Goal: Check status: Check status

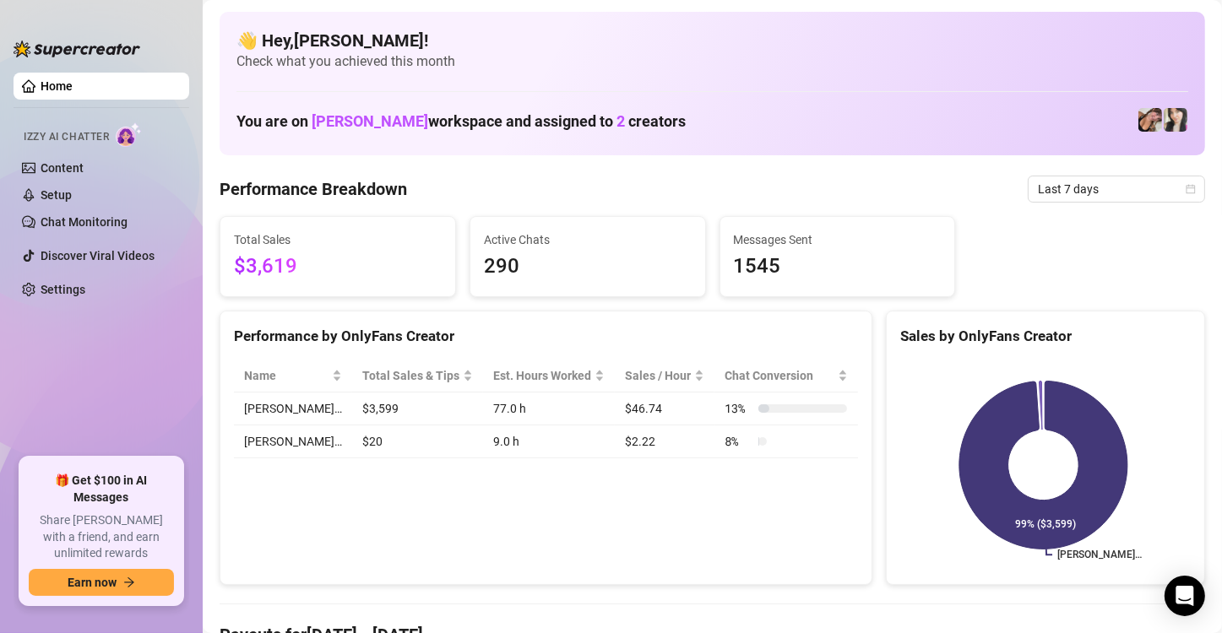
click at [1154, 182] on span "Last 7 days" at bounding box center [1116, 188] width 157 height 25
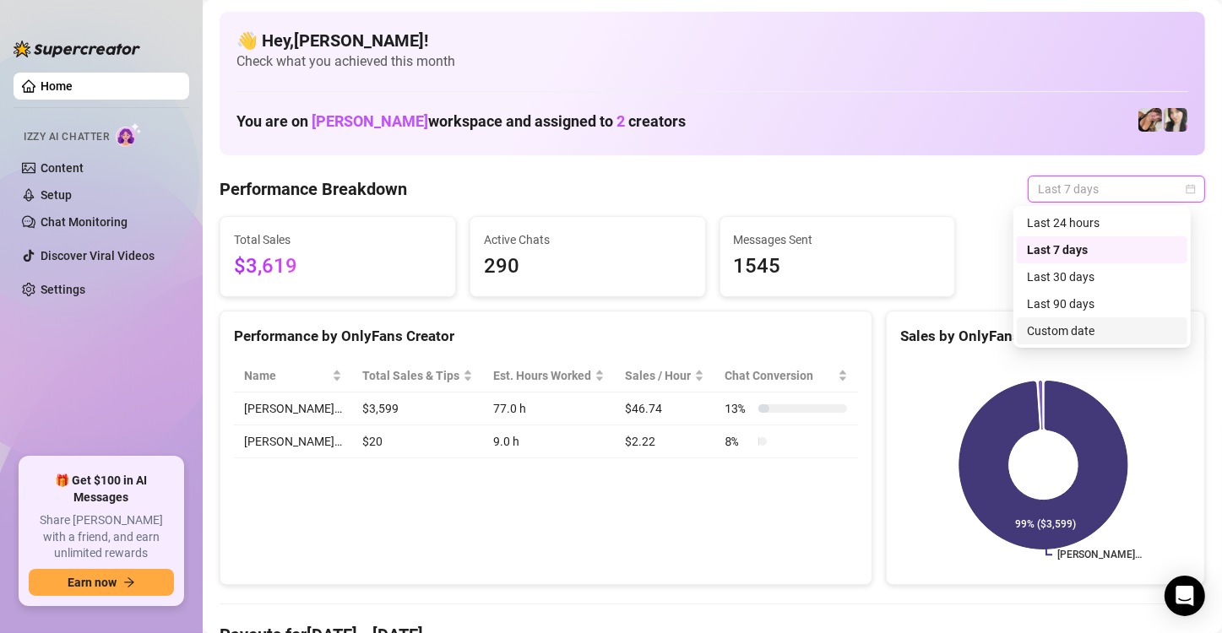
click at [1085, 328] on div "Custom date" at bounding box center [1102, 331] width 150 height 19
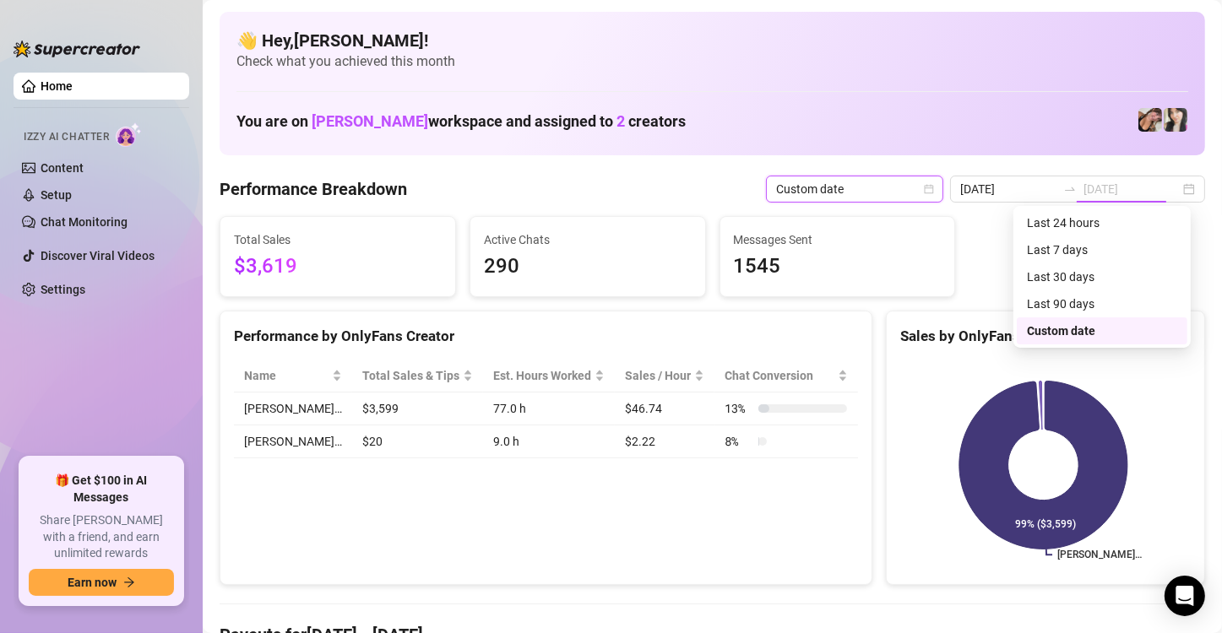
type input "[DATE]"
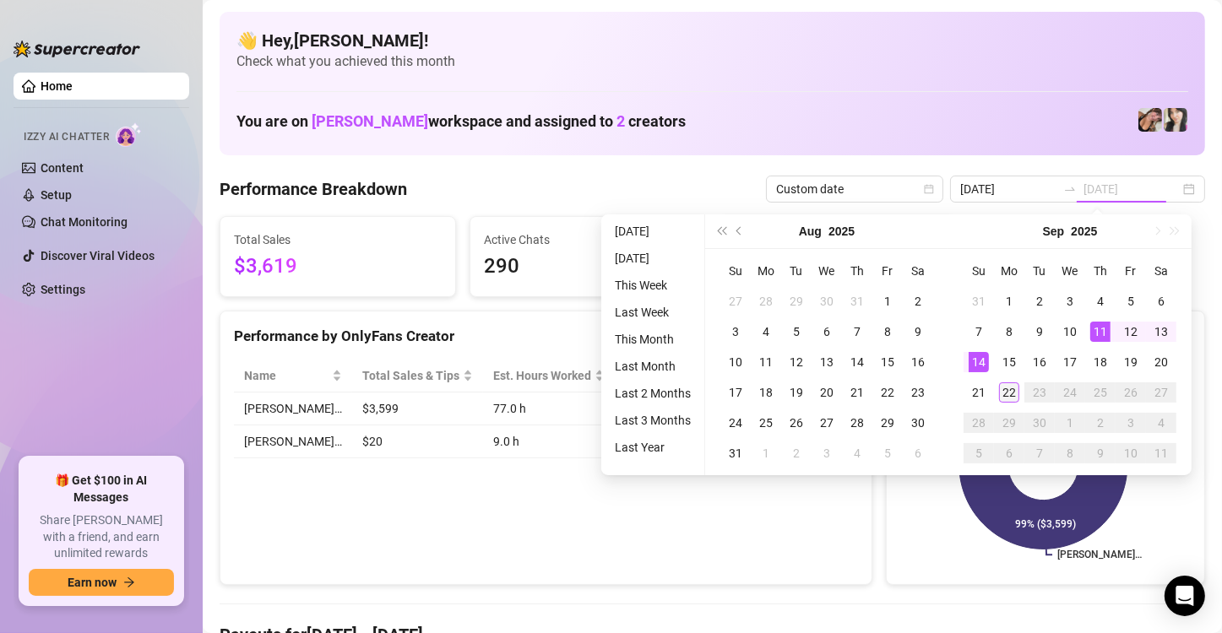
type input "[DATE]"
click at [1001, 392] on div "22" at bounding box center [1009, 392] width 20 height 20
click at [1001, 392] on icon at bounding box center [1043, 466] width 168 height 168
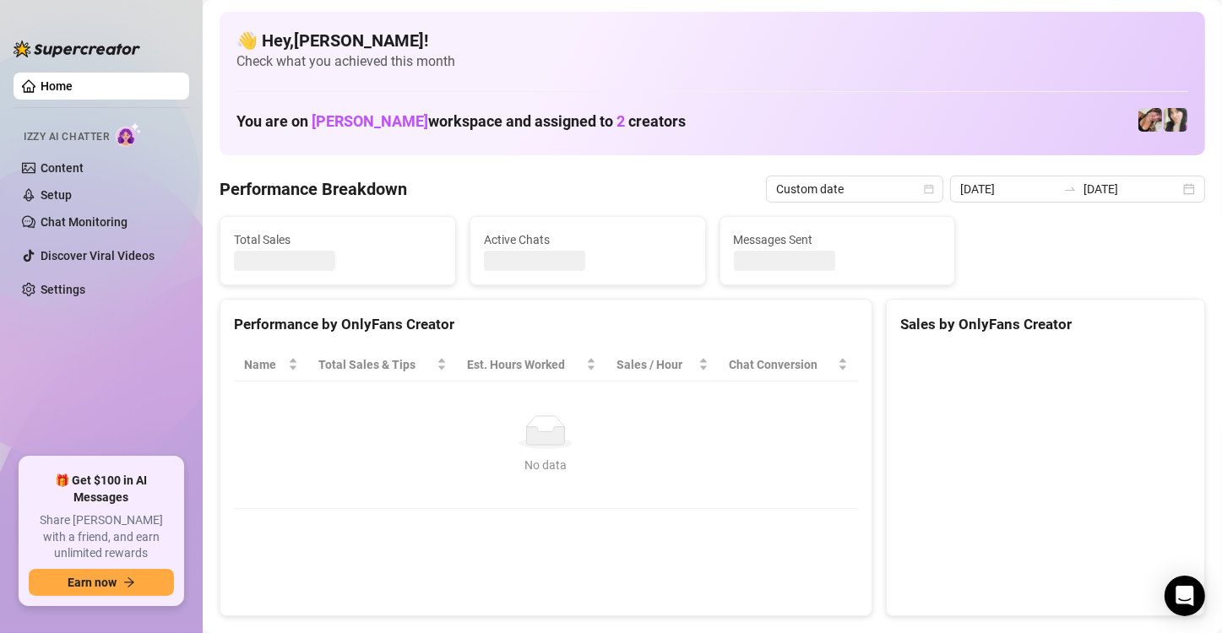
type input "[DATE]"
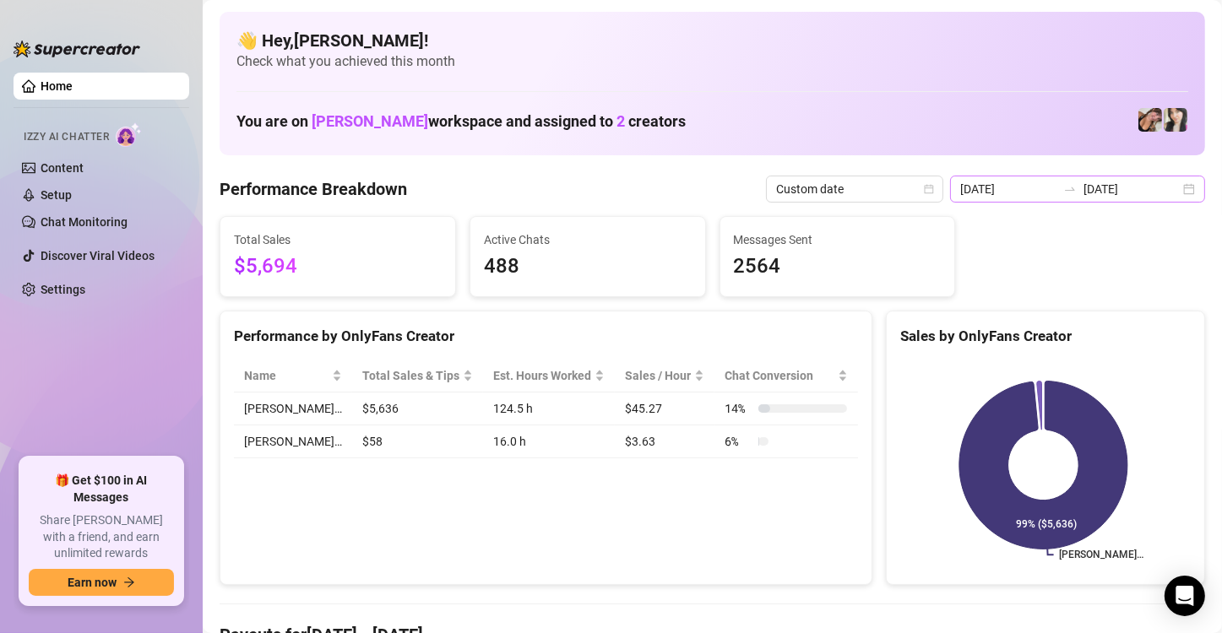
click at [1182, 183] on div "[DATE] [DATE]" at bounding box center [1077, 189] width 255 height 27
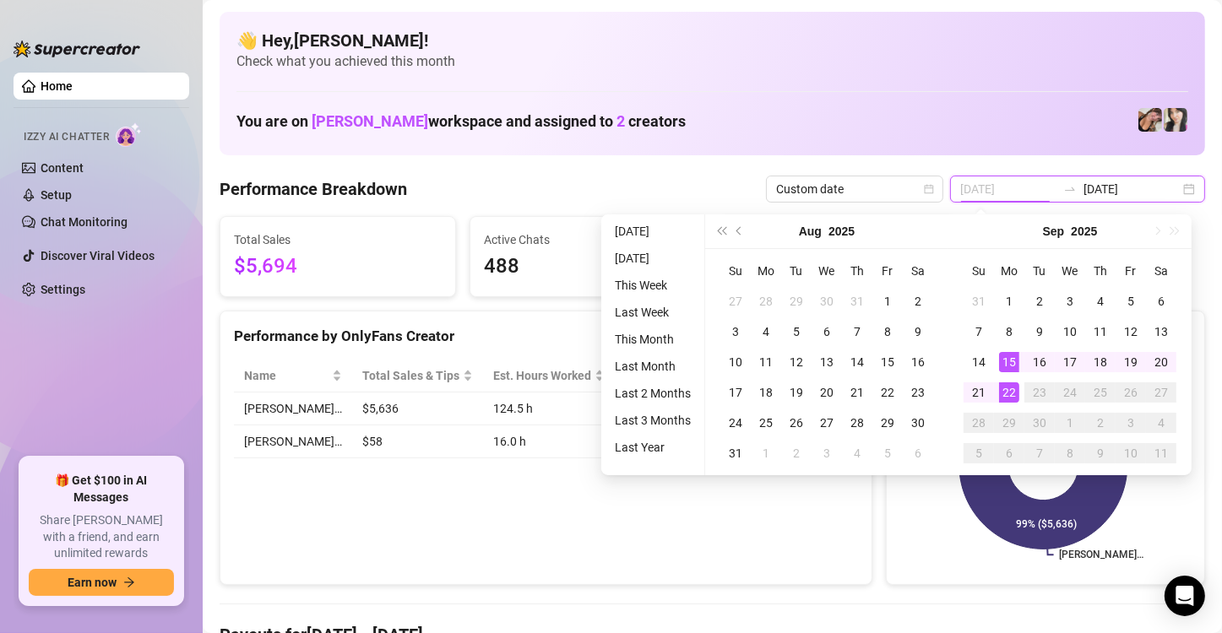
type input "[DATE]"
click at [1007, 395] on div "22" at bounding box center [1009, 392] width 20 height 20
click at [1007, 395] on icon at bounding box center [1043, 466] width 168 height 168
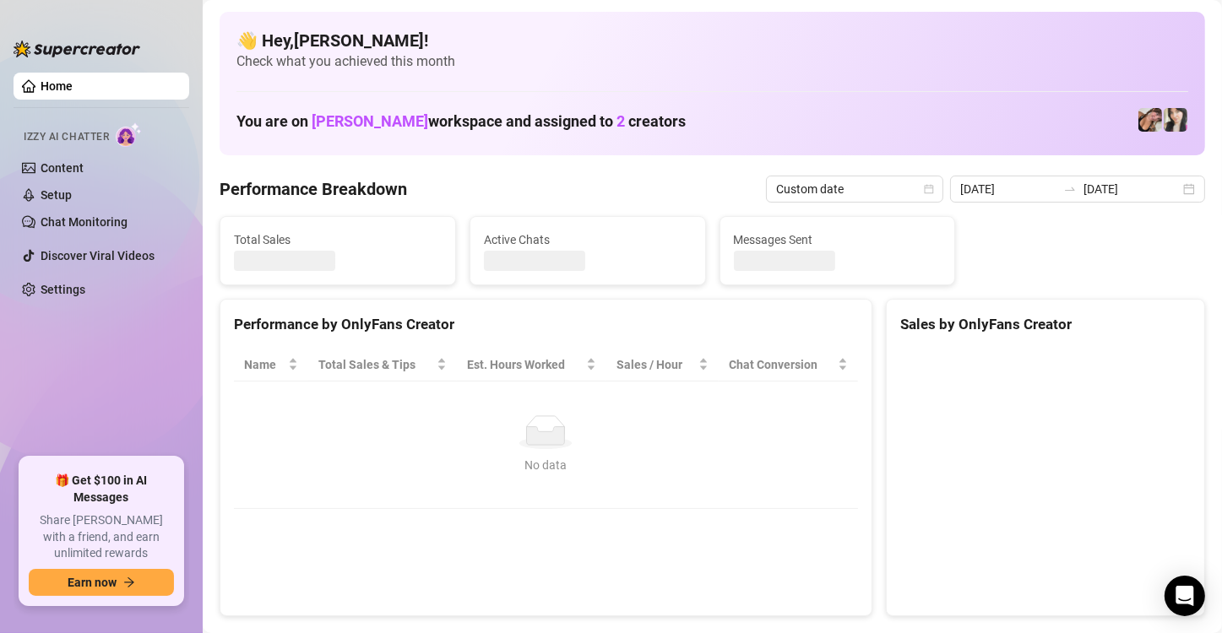
type input "[DATE]"
